Goal: Information Seeking & Learning: Learn about a topic

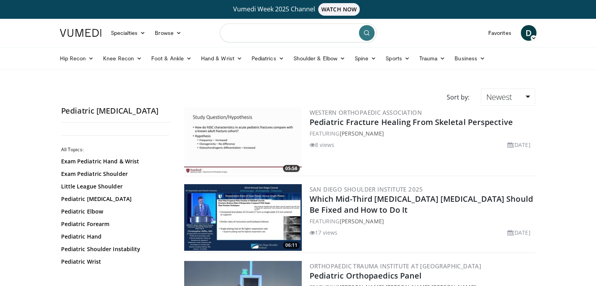
click at [236, 35] on input "Search topics, interventions" at bounding box center [298, 32] width 157 height 19
type input "**********"
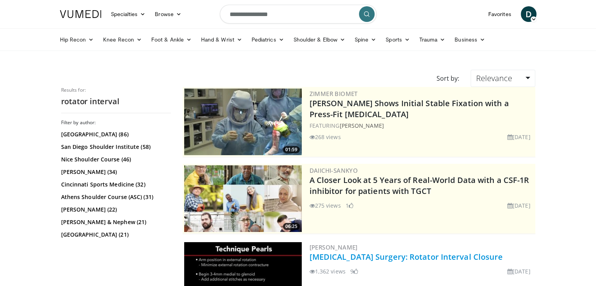
click at [386, 257] on link "[MEDICAL_DATA] Surgery: Rotator Interval Closure" at bounding box center [405, 256] width 193 height 11
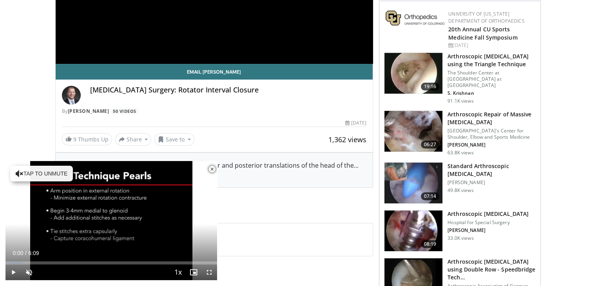
scroll to position [188, 0]
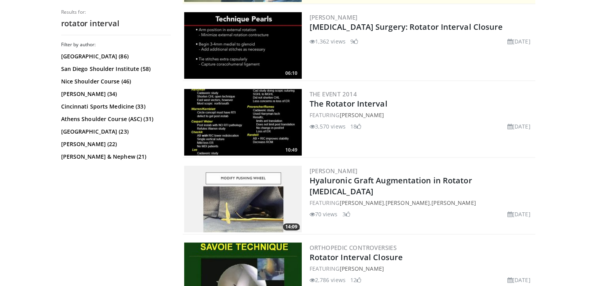
scroll to position [235, 0]
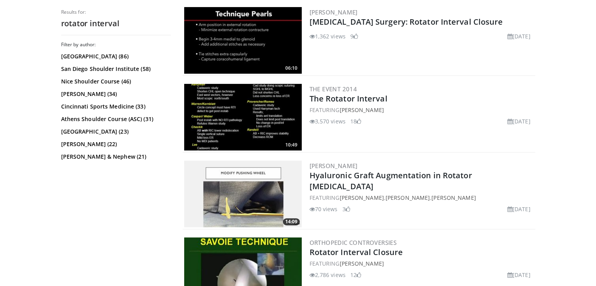
click at [249, 107] on img at bounding box center [242, 117] width 117 height 67
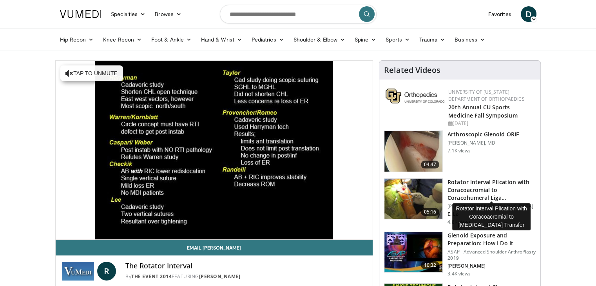
click at [465, 193] on h3 "Rotator Interval Plication with Coracoacromial to Coracohumeral Liga…" at bounding box center [491, 189] width 88 height 23
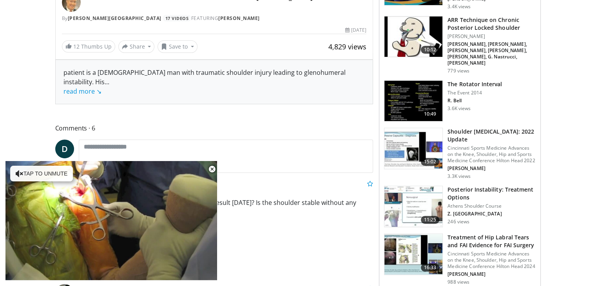
scroll to position [282, 0]
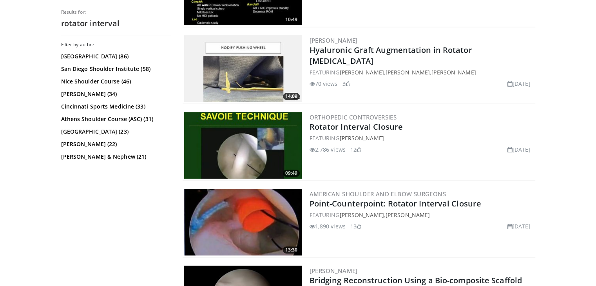
scroll to position [376, 0]
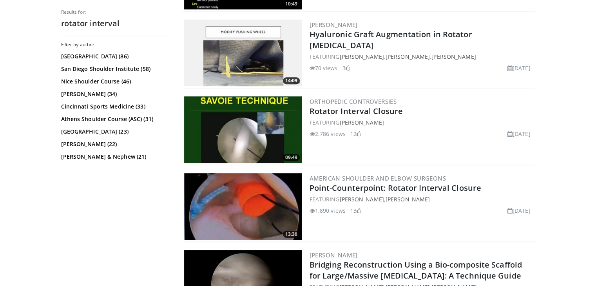
click at [258, 141] on img at bounding box center [242, 129] width 117 height 67
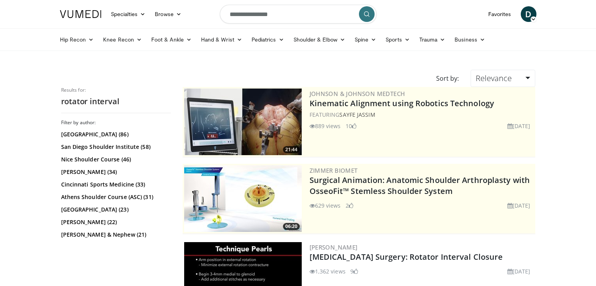
scroll to position [376, 0]
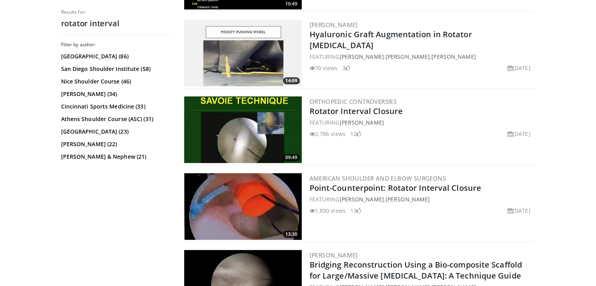
click at [266, 211] on img at bounding box center [242, 206] width 117 height 67
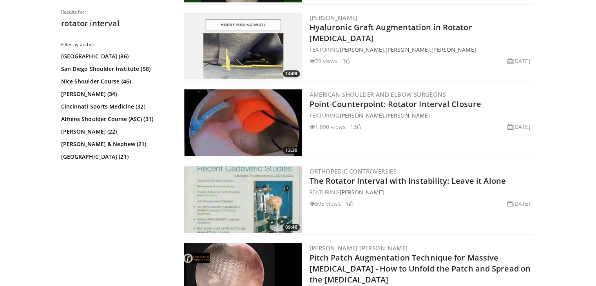
scroll to position [501, 0]
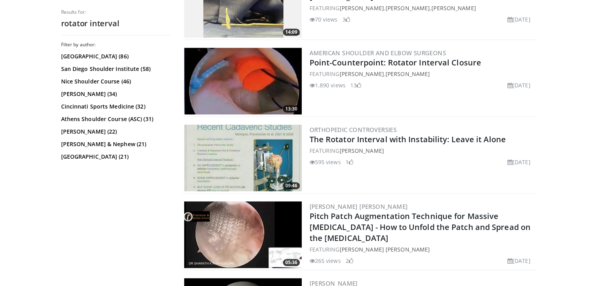
click at [253, 172] on img at bounding box center [242, 158] width 117 height 67
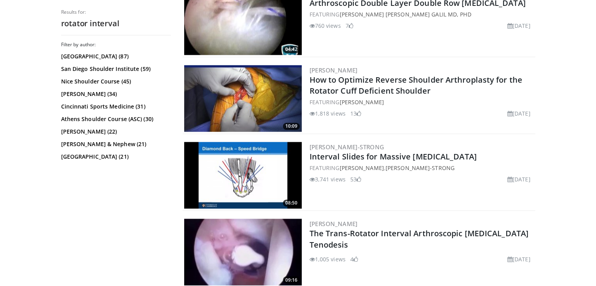
scroll to position [1253, 0]
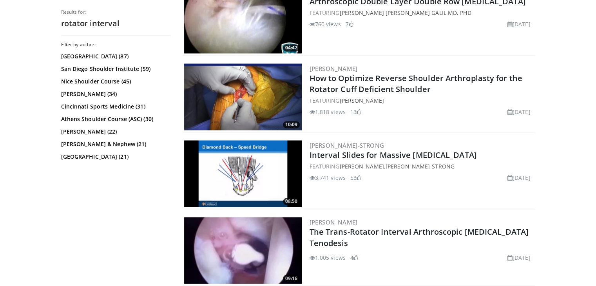
click at [240, 252] on img at bounding box center [242, 250] width 117 height 67
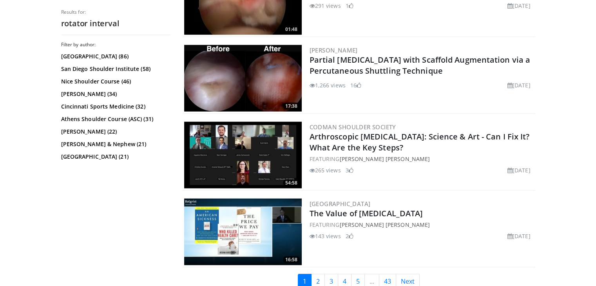
scroll to position [1911, 0]
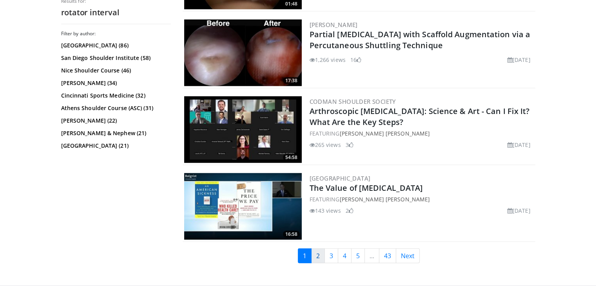
click at [317, 251] on link "2" at bounding box center [318, 255] width 14 height 15
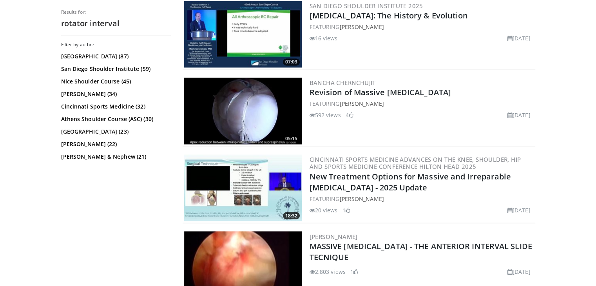
scroll to position [1332, 0]
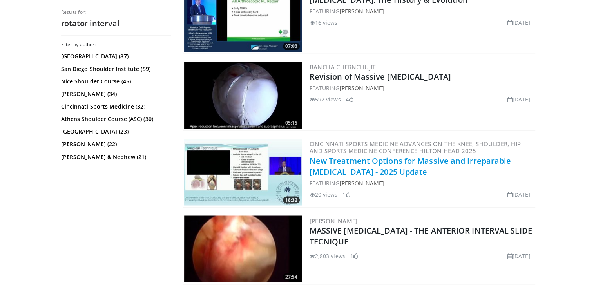
click at [351, 167] on link "New Treatment Options for Massive and Irreparable Rotator Cuff Tears - 2025 Upd…" at bounding box center [410, 166] width 202 height 22
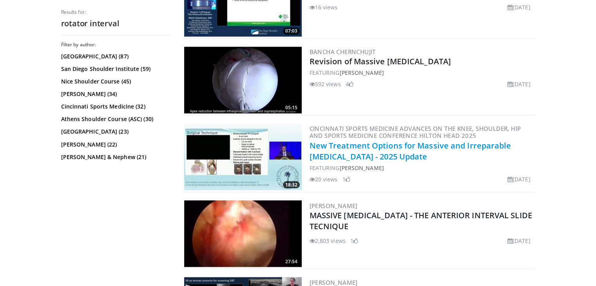
scroll to position [1347, 0]
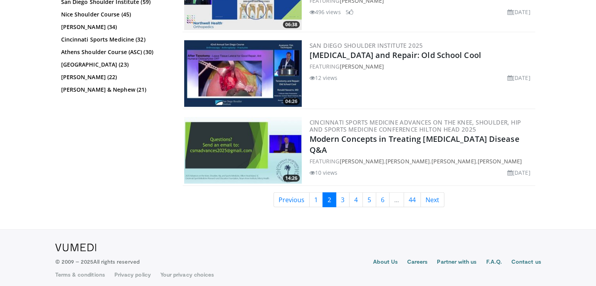
scroll to position [1968, 0]
